Goal: Task Accomplishment & Management: Use online tool/utility

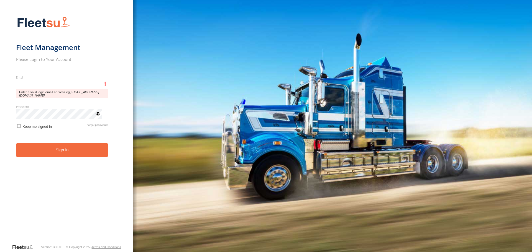
type input "**********"
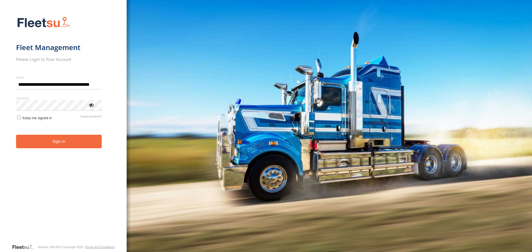
click at [40, 150] on form "**********" at bounding box center [63, 128] width 94 height 231
click at [37, 141] on button "Sign in" at bounding box center [59, 142] width 86 height 14
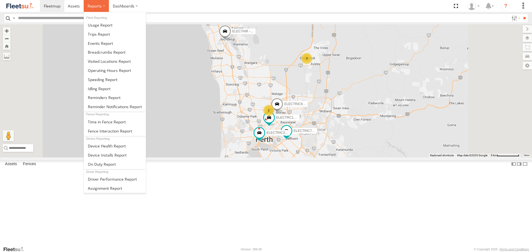
click at [88, 2] on label at bounding box center [96, 6] width 25 height 12
click at [107, 34] on span at bounding box center [99, 34] width 22 height 5
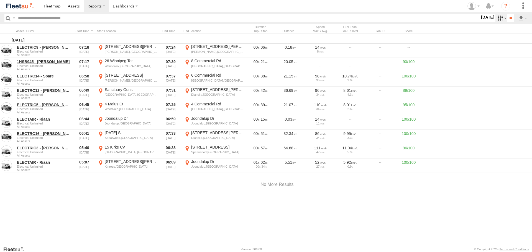
click at [501, 19] on label at bounding box center [501, 18] width 12 height 8
click at [0, 0] on label at bounding box center [0, 0] width 0 height 0
click at [514, 14] on div "Search Query Asset ID Asset Label Registration Manufacturer Model VIN Job ID" at bounding box center [265, 18] width 523 height 8
click at [509, 15] on input "**" at bounding box center [510, 18] width 6 height 8
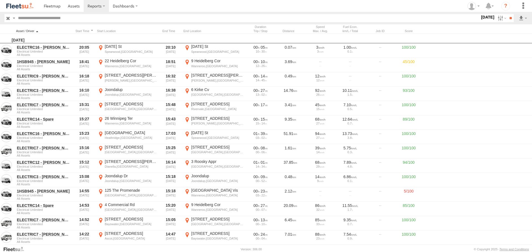
click at [68, 29] on div at bounding box center [43, 31] width 55 height 4
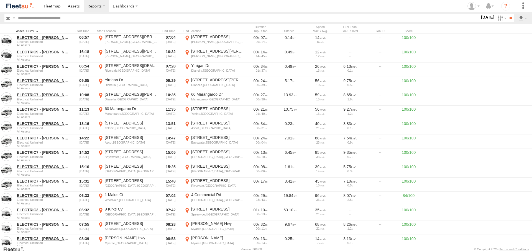
click at [53, 29] on div at bounding box center [43, 31] width 55 height 4
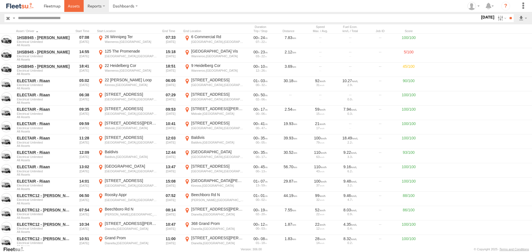
click at [76, 7] on span at bounding box center [74, 5] width 12 height 5
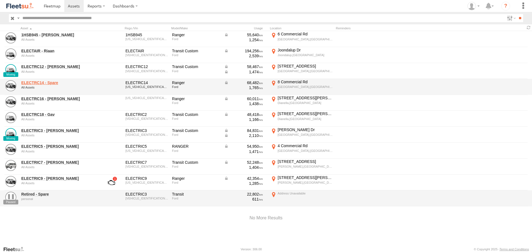
click at [47, 84] on link "ELECTRC14 - Spare" at bounding box center [59, 82] width 76 height 5
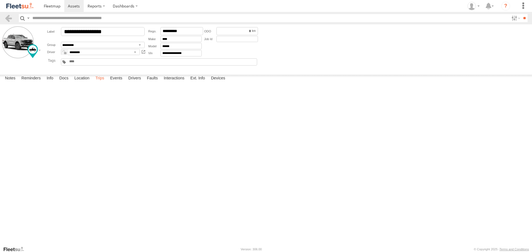
click at [104, 83] on label "Trips" at bounding box center [100, 79] width 14 height 8
click at [71, 6] on span at bounding box center [74, 5] width 12 height 5
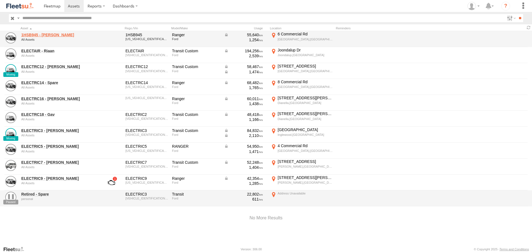
click at [33, 34] on link "1HSB945 - [PERSON_NAME]" at bounding box center [59, 34] width 76 height 5
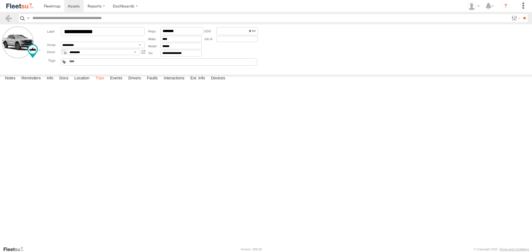
click at [101, 83] on label "Trips" at bounding box center [100, 79] width 14 height 8
click at [14, 7] on img at bounding box center [20, 5] width 29 height 7
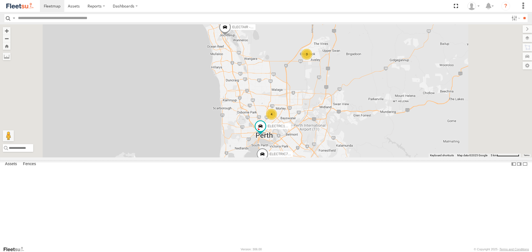
drag, startPoint x: 65, startPoint y: 52, endPoint x: 68, endPoint y: 51, distance: 3.0
click at [0, 0] on span at bounding box center [0, 0] width 0 height 0
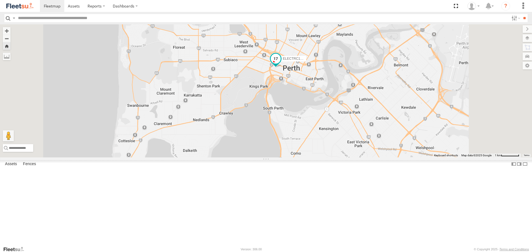
click at [281, 64] on span at bounding box center [276, 59] width 10 height 10
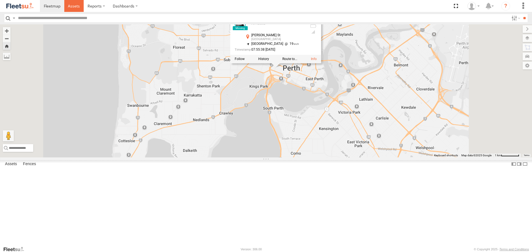
click at [73, 4] on span at bounding box center [74, 5] width 12 height 5
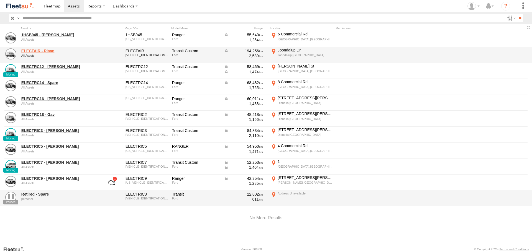
click at [38, 50] on link "ELECTAIR - Riaan" at bounding box center [59, 50] width 76 height 5
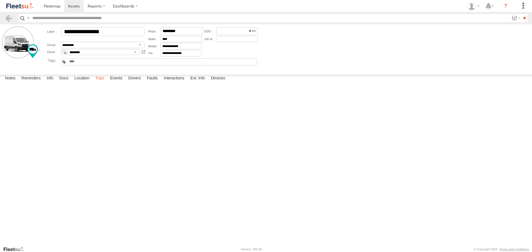
click at [105, 83] on label "Trips" at bounding box center [100, 79] width 14 height 8
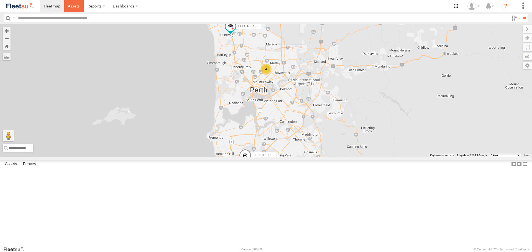
click at [81, 11] on link at bounding box center [74, 6] width 20 height 12
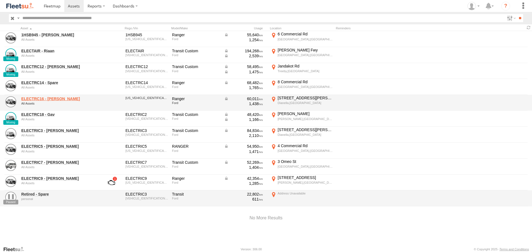
click at [52, 100] on link "ELECTRC16 - [PERSON_NAME]" at bounding box center [59, 98] width 76 height 5
click at [52, 96] on link "ELECTRC16 - [PERSON_NAME]" at bounding box center [59, 98] width 76 height 5
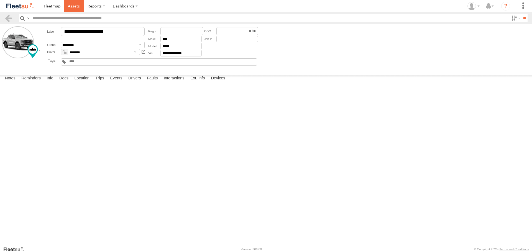
click at [71, 11] on link at bounding box center [74, 6] width 20 height 12
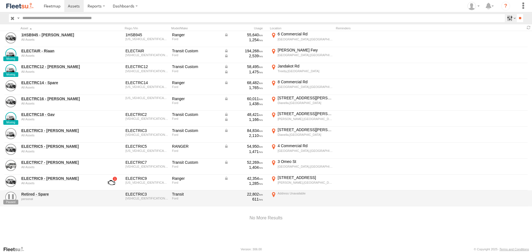
click at [508, 18] on label at bounding box center [511, 18] width 12 height 8
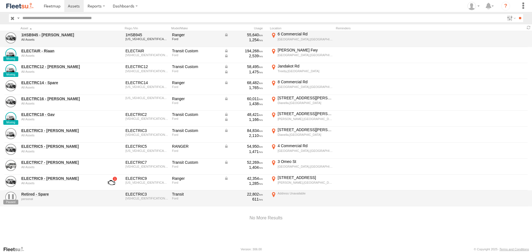
click at [531, 34] on div "1HSB945 - Ben All Assets 1HSB945 [US_VEHICLE_IDENTIFICATION_NUMBER] Ranger Ford…" at bounding box center [266, 39] width 532 height 16
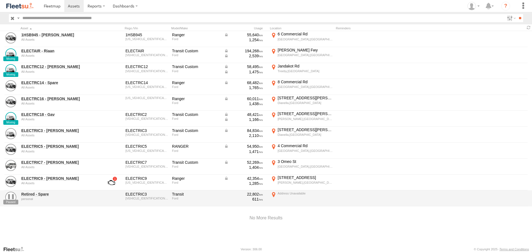
click at [358, 14] on input "text" at bounding box center [262, 18] width 484 height 8
click at [509, 8] on icon "?" at bounding box center [505, 6] width 9 height 9
click at [74, 8] on span at bounding box center [74, 5] width 12 height 5
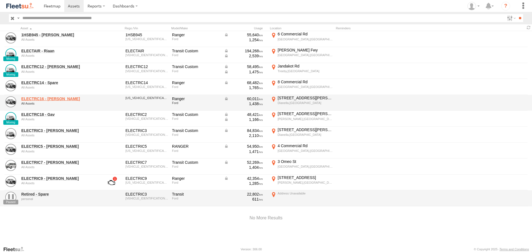
click at [48, 97] on link "ELECTRC16 - [PERSON_NAME]" at bounding box center [59, 98] width 76 height 5
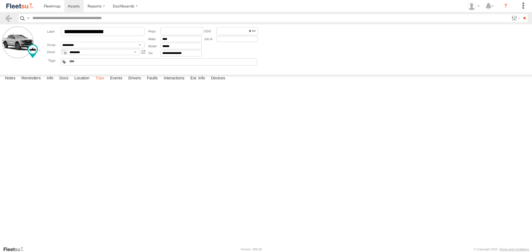
click at [100, 83] on label "Trips" at bounding box center [100, 79] width 14 height 8
click at [33, 13] on header "Search Query Asset ID Asset Label Registration Manufacturer Model VIN Job ID" at bounding box center [266, 18] width 532 height 12
click at [33, 6] on img at bounding box center [20, 5] width 29 height 7
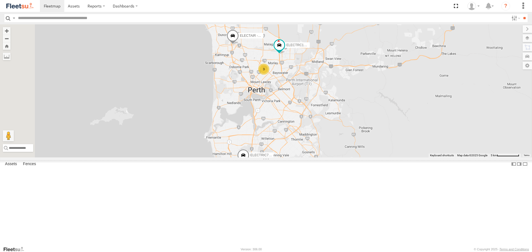
click at [0, 0] on span at bounding box center [0, 0] width 0 height 0
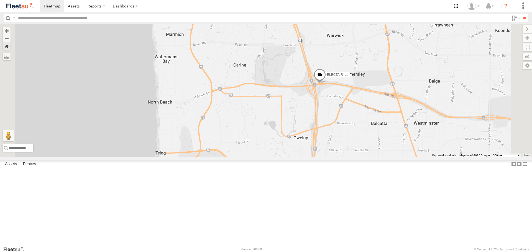
drag, startPoint x: 470, startPoint y: 139, endPoint x: 415, endPoint y: 138, distance: 54.6
click at [415, 138] on div "ELECTAIR - Riaan" at bounding box center [266, 90] width 532 height 133
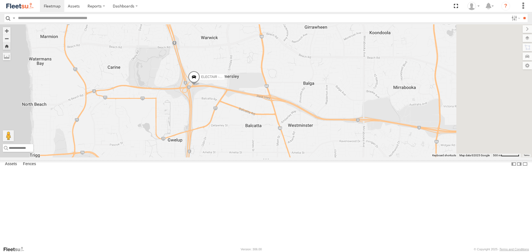
drag, startPoint x: 471, startPoint y: 135, endPoint x: 325, endPoint y: 137, distance: 145.7
click at [325, 137] on div "ELECTAIR - Riaan" at bounding box center [266, 90] width 532 height 133
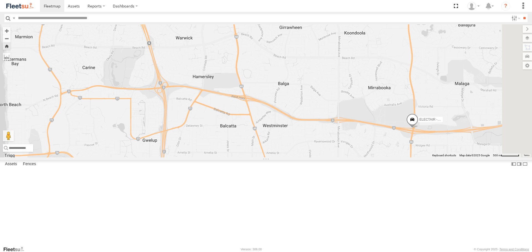
click at [0, 0] on span at bounding box center [0, 0] width 0 height 0
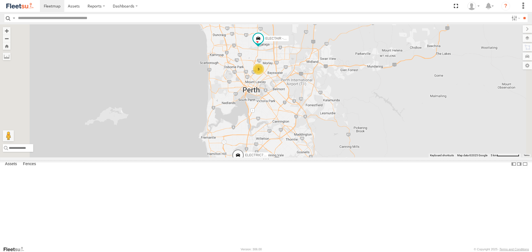
click at [0, 0] on span at bounding box center [0, 0] width 0 height 0
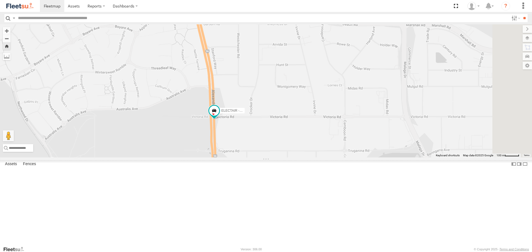
drag, startPoint x: 428, startPoint y: 148, endPoint x: 389, endPoint y: 126, distance: 44.2
click at [389, 126] on div "ELECTAIR - Riaan" at bounding box center [266, 90] width 532 height 133
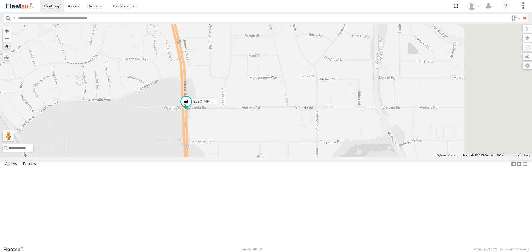
drag, startPoint x: 409, startPoint y: 128, endPoint x: 399, endPoint y: 126, distance: 9.6
click at [399, 126] on div "ELECTAIR - Riaan" at bounding box center [266, 90] width 532 height 133
click at [191, 107] on span at bounding box center [186, 102] width 10 height 10
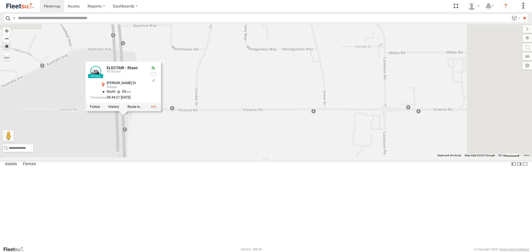
click at [265, 135] on div "ELECTAIR - Riaan ELECTAIR - Riaan All Assets Alexander Dr Malaga -31.86173 , 11…" at bounding box center [266, 90] width 532 height 133
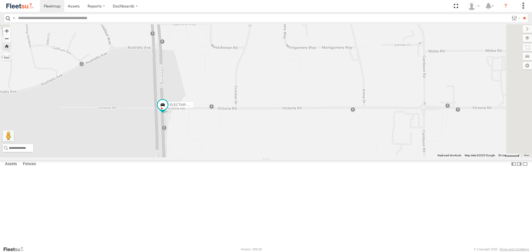
drag, startPoint x: 303, startPoint y: 134, endPoint x: 342, endPoint y: 132, distance: 39.9
click at [342, 132] on div "ELECTAIR - Riaan" at bounding box center [266, 90] width 532 height 133
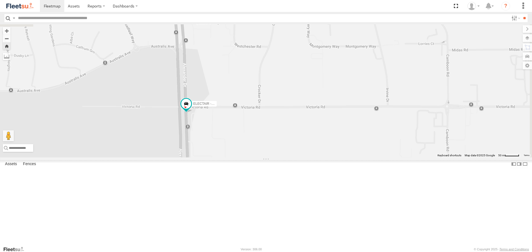
drag, startPoint x: 287, startPoint y: 133, endPoint x: 310, endPoint y: 132, distance: 22.8
click at [310, 132] on div "ELECTAIR - Riaan" at bounding box center [266, 90] width 532 height 133
drag, startPoint x: 303, startPoint y: 99, endPoint x: 338, endPoint y: 110, distance: 36.7
click at [338, 110] on div "ELECTAIR - Riaan" at bounding box center [266, 90] width 532 height 133
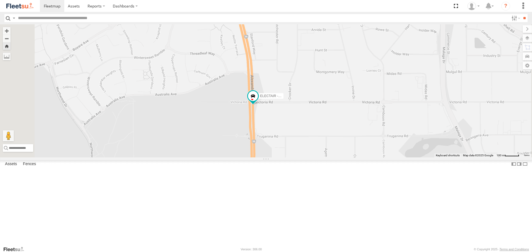
drag, startPoint x: 336, startPoint y: 107, endPoint x: 344, endPoint y: 124, distance: 18.7
click at [343, 123] on div "ELECTAIR - Riaan" at bounding box center [266, 90] width 532 height 133
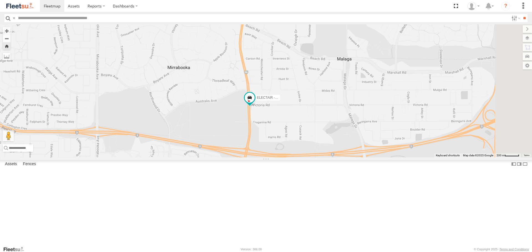
drag, startPoint x: 412, startPoint y: 120, endPoint x: 376, endPoint y: 134, distance: 38.8
click at [376, 134] on div "ELECTAIR - Riaan" at bounding box center [266, 90] width 532 height 133
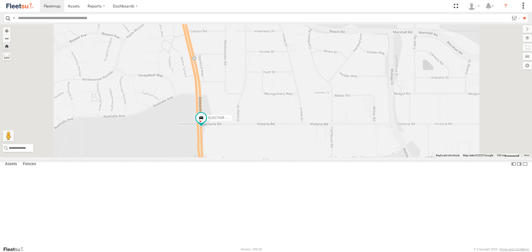
drag, startPoint x: 279, startPoint y: 144, endPoint x: 295, endPoint y: 137, distance: 17.6
click at [295, 137] on div "ELECTAIR - Riaan" at bounding box center [266, 90] width 532 height 133
click at [206, 123] on span at bounding box center [201, 118] width 10 height 10
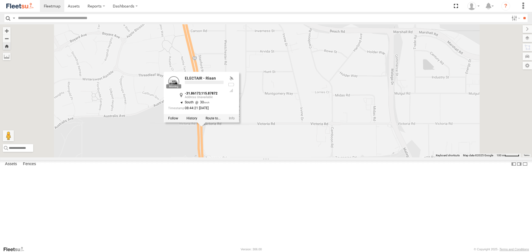
click at [293, 157] on div "ELECTAIR - Riaan ELECTAIR - Riaan -31.86173 , 115.87872 South 30 08:44:21 28/08…" at bounding box center [266, 90] width 532 height 133
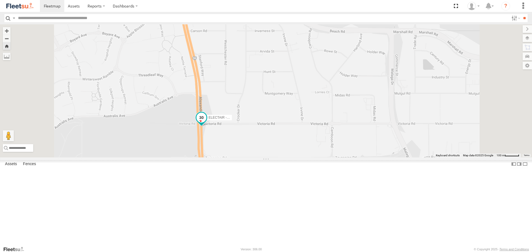
click at [206, 123] on span at bounding box center [201, 118] width 10 height 10
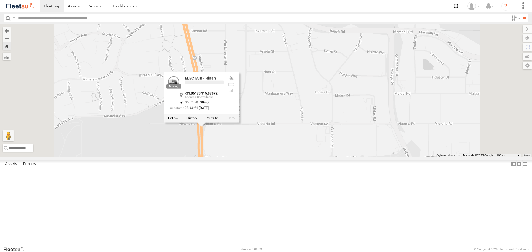
click at [281, 157] on div "ELECTAIR - Riaan ELECTAIR - Riaan -31.86173 , 115.87872 South 30 08:44:21 28/08…" at bounding box center [266, 90] width 532 height 133
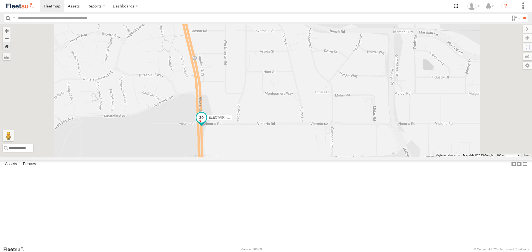
click at [206, 123] on span at bounding box center [201, 118] width 10 height 10
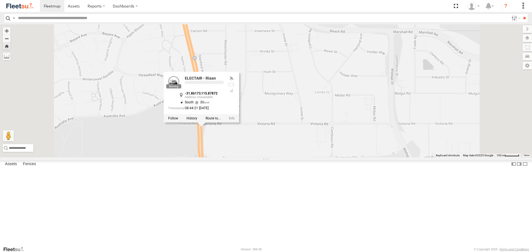
click at [280, 157] on div "ELECTAIR - Riaan ELECTAIR - Riaan -31.86173 , 115.87872 South 30 08:44:21 28/08…" at bounding box center [266, 90] width 532 height 133
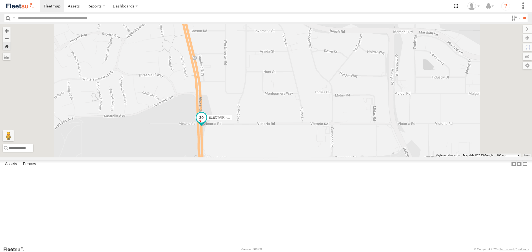
click at [206, 123] on span at bounding box center [201, 118] width 10 height 10
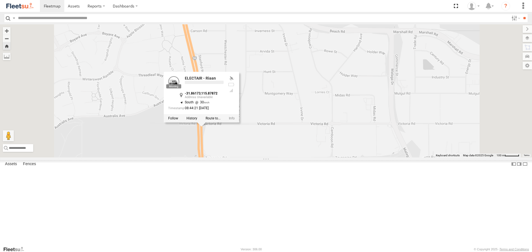
click at [279, 157] on div "ELECTAIR - Riaan ELECTAIR - Riaan -31.86173 , 115.87872 South 30 08:44:21 28/08…" at bounding box center [266, 90] width 532 height 133
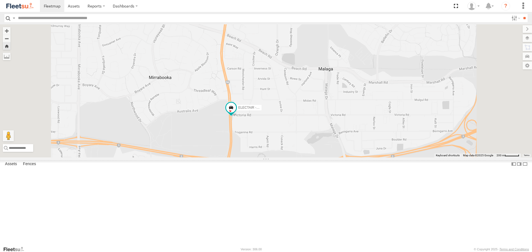
click at [324, 135] on div "ELECTAIR - Riaan" at bounding box center [266, 90] width 532 height 133
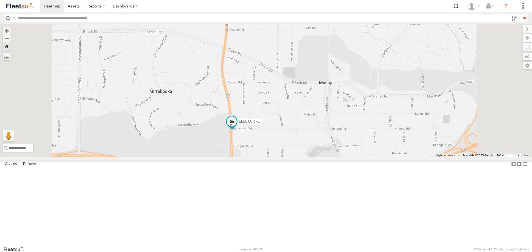
drag, startPoint x: 325, startPoint y: 124, endPoint x: 336, endPoint y: 165, distance: 43.3
click at [336, 157] on div "ELECTAIR - Riaan" at bounding box center [266, 90] width 532 height 133
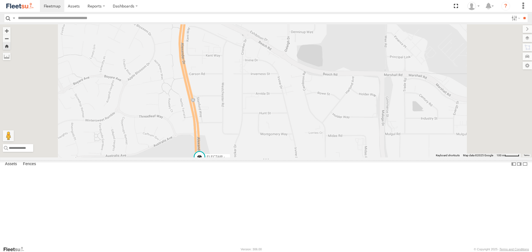
drag, startPoint x: 364, startPoint y: 167, endPoint x: 362, endPoint y: 138, distance: 29.7
click at [362, 138] on div "ELECTAIR - Riaan" at bounding box center [266, 90] width 532 height 133
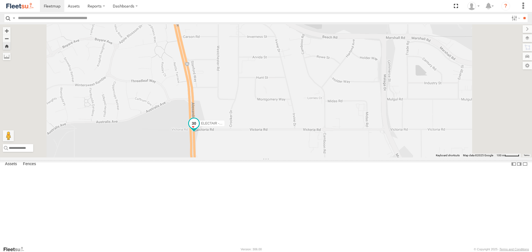
click at [199, 129] on span at bounding box center [194, 124] width 10 height 10
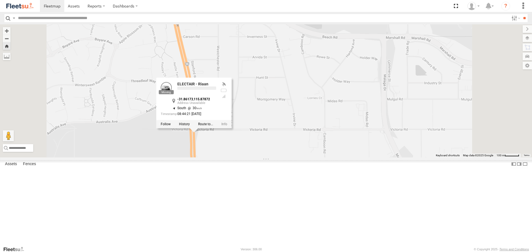
click at [289, 157] on div "ELECTAIR - Riaan ELECTAIR - Riaan -31.86173 , 115.87872 South 30 08:44:21 28/08…" at bounding box center [266, 90] width 532 height 133
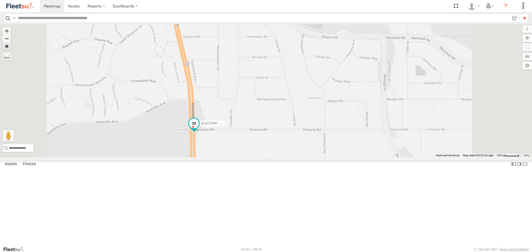
click at [199, 129] on span at bounding box center [194, 124] width 10 height 10
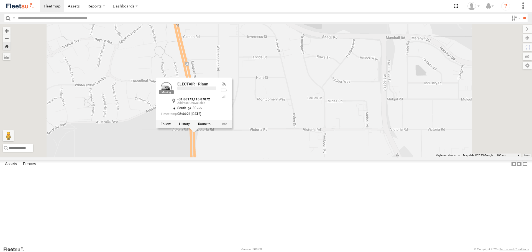
click at [294, 157] on div "ELECTAIR - Riaan ELECTAIR - Riaan -31.86173 , 115.87872 South 30 08:44:21 28/08…" at bounding box center [266, 90] width 532 height 133
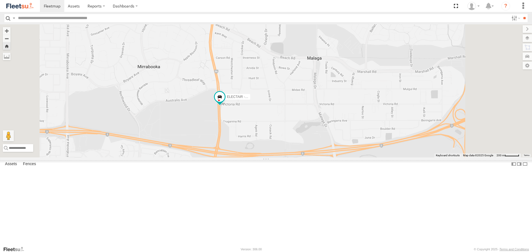
drag, startPoint x: 369, startPoint y: 186, endPoint x: 356, endPoint y: 140, distance: 47.7
click at [356, 140] on div "ELECTAIR - Riaan" at bounding box center [266, 90] width 532 height 133
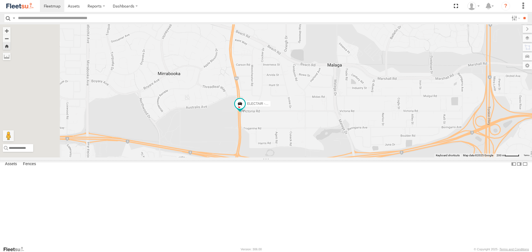
drag, startPoint x: 324, startPoint y: 101, endPoint x: 351, endPoint y: 135, distance: 43.8
click at [351, 135] on div "ELECTAIR - Riaan" at bounding box center [266, 90] width 532 height 133
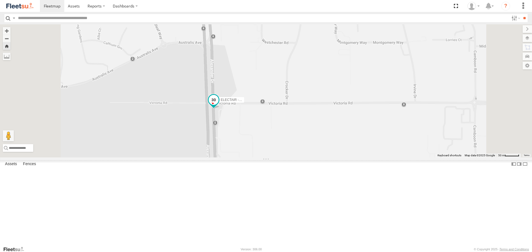
click at [219, 105] on span at bounding box center [214, 100] width 10 height 10
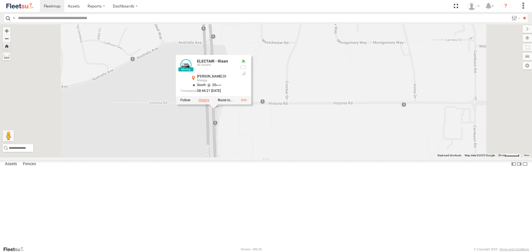
click at [209, 103] on label at bounding box center [204, 101] width 11 height 4
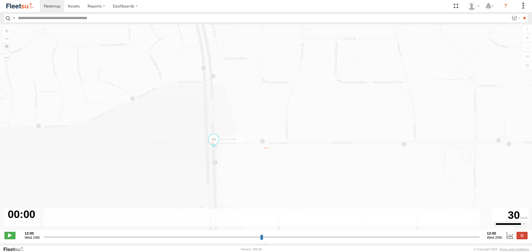
type input "**********"
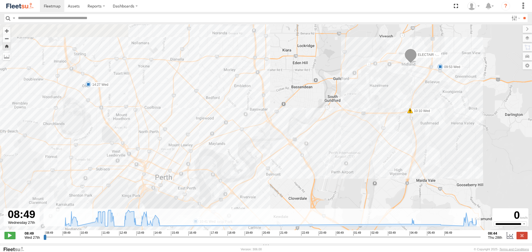
drag, startPoint x: 199, startPoint y: 75, endPoint x: 336, endPoint y: 102, distance: 138.9
click at [335, 102] on div "ELECTAIR - Riaan 09:53 Wed 10:10 Wed 10:41 Wed 12:03 Wed 12:20 Wed 12:26 Wed 12…" at bounding box center [266, 130] width 532 height 212
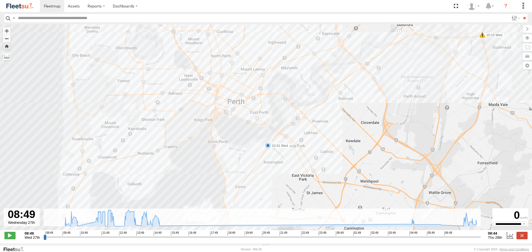
drag, startPoint x: 323, startPoint y: 155, endPoint x: 410, endPoint y: 58, distance: 129.9
click at [410, 58] on div "ELECTAIR - Riaan 09:53 Wed 10:10 Wed 10:41 Wed 12:03 Wed 12:20 Wed 12:26 Wed 12…" at bounding box center [266, 130] width 532 height 212
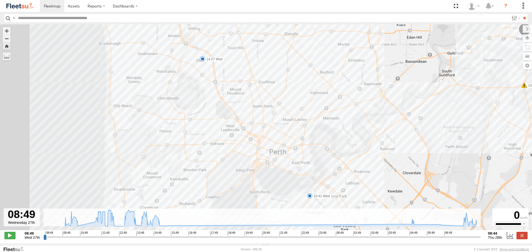
drag, startPoint x: 349, startPoint y: 80, endPoint x: 365, endPoint y: 169, distance: 90.3
click at [365, 169] on div "ELECTAIR - Riaan 09:53 Wed 10:10 Wed 10:41 Wed 12:03 Wed 12:20 Wed 12:26 Wed 12…" at bounding box center [266, 130] width 532 height 212
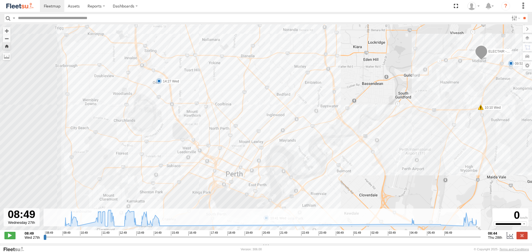
drag, startPoint x: 404, startPoint y: 68, endPoint x: 309, endPoint y: 97, distance: 99.6
click at [309, 97] on div "ELECTAIR - Riaan 09:53 Wed 10:10 Wed 10:41 Wed 12:03 Wed 12:20 Wed 12:26 Wed 12…" at bounding box center [266, 130] width 532 height 212
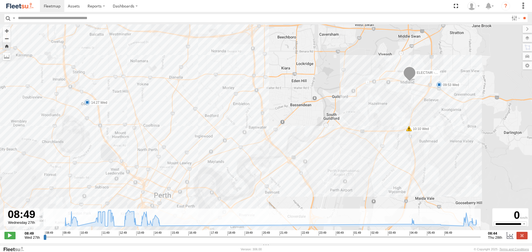
drag, startPoint x: 313, startPoint y: 112, endPoint x: 354, endPoint y: 183, distance: 81.6
click at [354, 183] on div "ELECTAIR - Riaan 09:53 Wed 10:10 Wed 10:41 Wed 12:03 Wed 12:20 Wed 12:26 Wed 12…" at bounding box center [266, 130] width 532 height 212
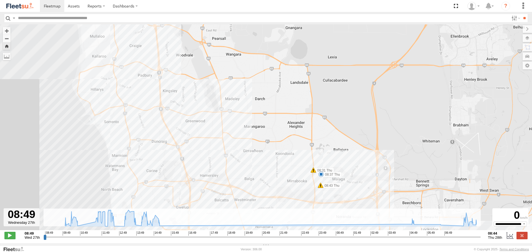
drag, startPoint x: 275, startPoint y: 121, endPoint x: 336, endPoint y: 180, distance: 84.5
click at [336, 180] on div "ELECTAIR - Riaan 09:53 Wed 10:10 Wed 10:41 Wed 12:03 Wed 12:20 Wed 12:26 Wed 12…" at bounding box center [266, 130] width 532 height 212
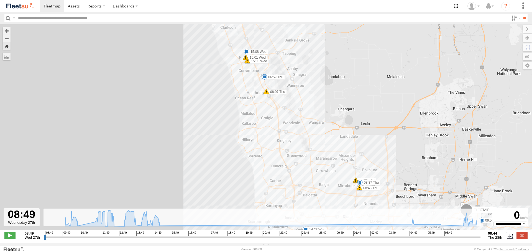
click at [35, 4] on link at bounding box center [20, 6] width 40 height 12
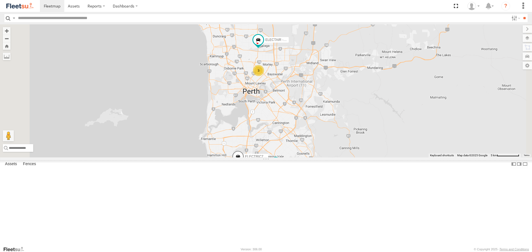
click at [0, 0] on span at bounding box center [0, 0] width 0 height 0
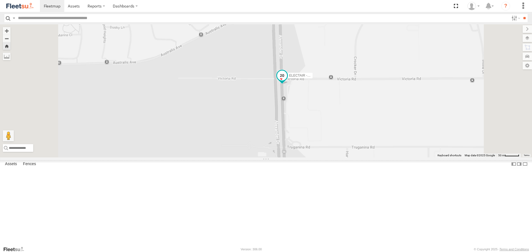
click at [287, 81] on span at bounding box center [282, 76] width 10 height 10
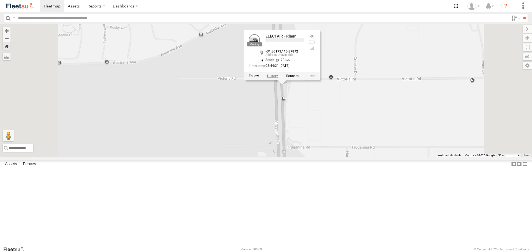
click at [278, 78] on label at bounding box center [272, 76] width 11 height 4
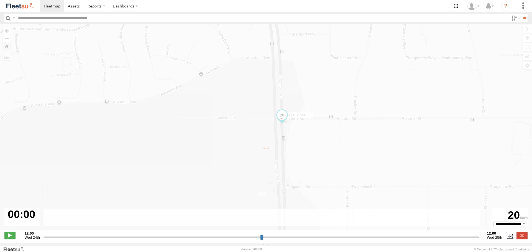
type input "**********"
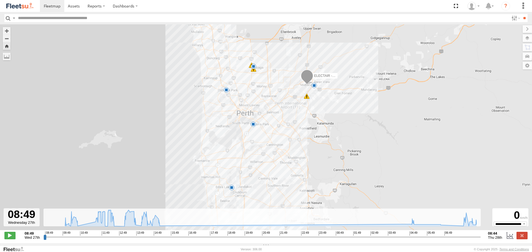
drag, startPoint x: 244, startPoint y: 65, endPoint x: 264, endPoint y: 107, distance: 46.5
click at [264, 107] on div "ELECTAIR - Riaan 09:53 Wed 10:10 Wed 10:41 Wed 12:03 Wed 12:20 Wed 12:26 Wed 12…" at bounding box center [266, 130] width 532 height 212
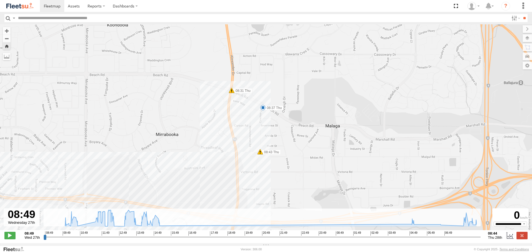
click at [30, 4] on img at bounding box center [20, 5] width 29 height 7
